Goal: Transaction & Acquisition: Purchase product/service

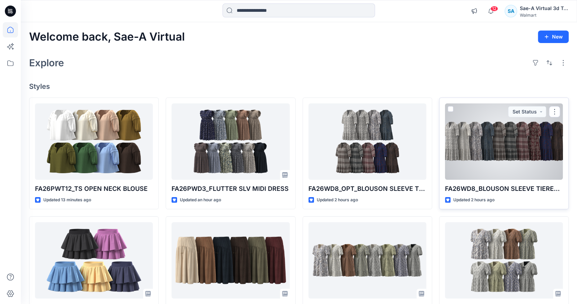
click at [455, 134] on div at bounding box center [504, 141] width 118 height 76
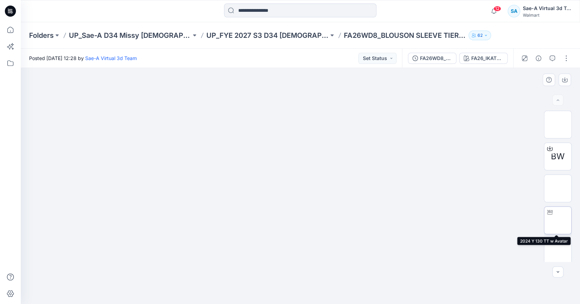
click at [554, 215] on div at bounding box center [550, 211] width 11 height 11
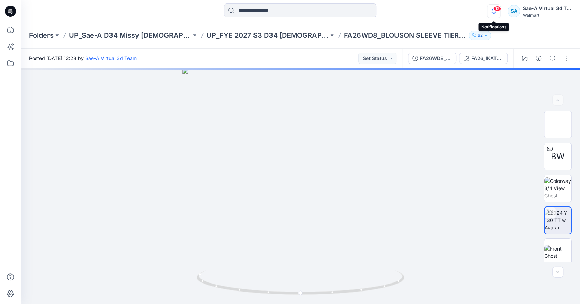
click at [496, 17] on icon "button" at bounding box center [493, 11] width 13 height 14
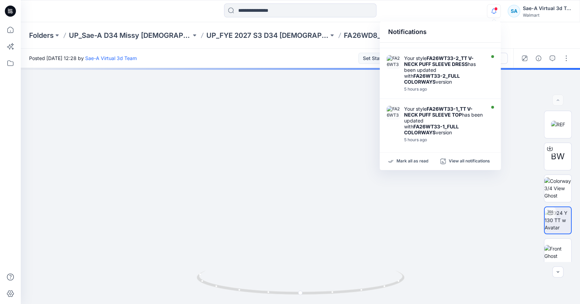
scroll to position [329, 0]
